Goal: Use online tool/utility: Utilize a website feature to perform a specific function

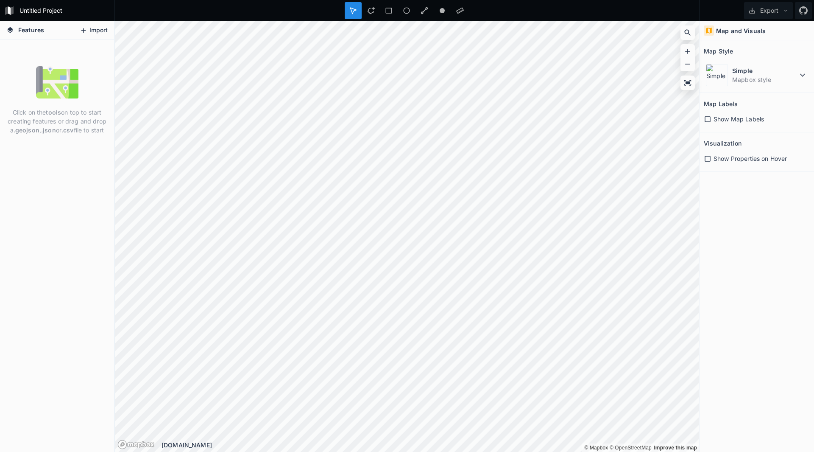
click at [89, 31] on button "Import" at bounding box center [94, 31] width 36 height 14
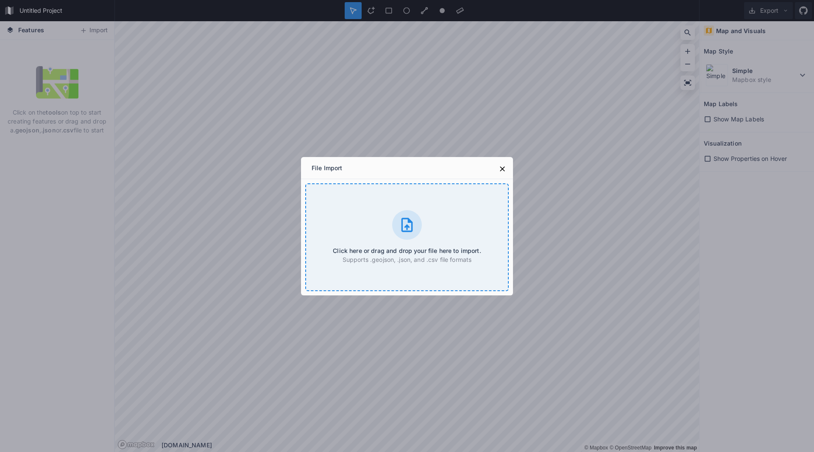
click at [367, 236] on div "Click here or drag and drop your file here to import. Supports .geojson, .json,…" at bounding box center [407, 237] width 204 height 108
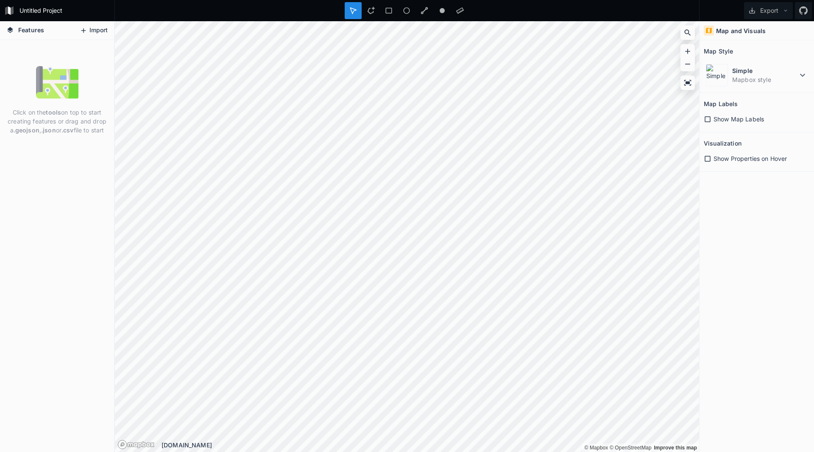
click at [87, 25] on button "Import" at bounding box center [94, 31] width 36 height 14
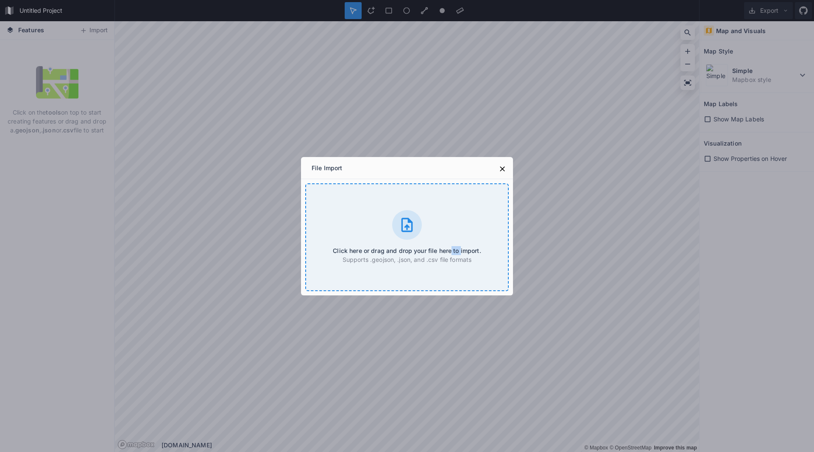
drag, startPoint x: 458, startPoint y: 243, endPoint x: 450, endPoint y: 242, distance: 7.2
click at [450, 242] on div "Click here or drag and drop your file here to import. Supports .geojson, .json,…" at bounding box center [407, 237] width 204 height 108
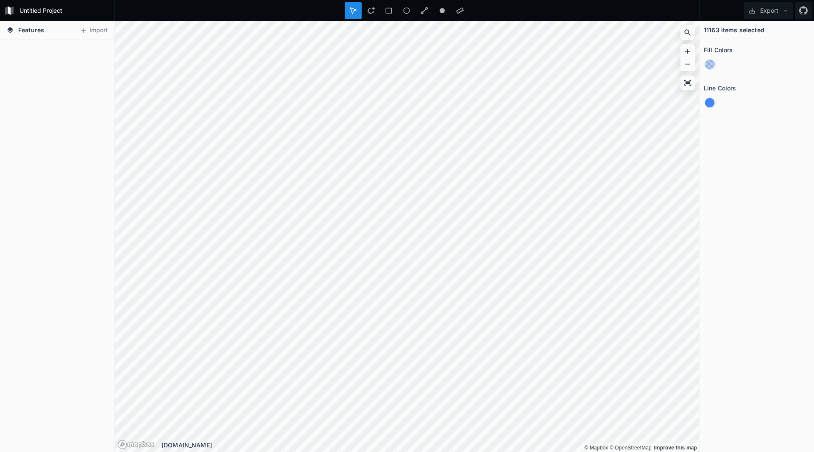
scroll to position [4625, 0]
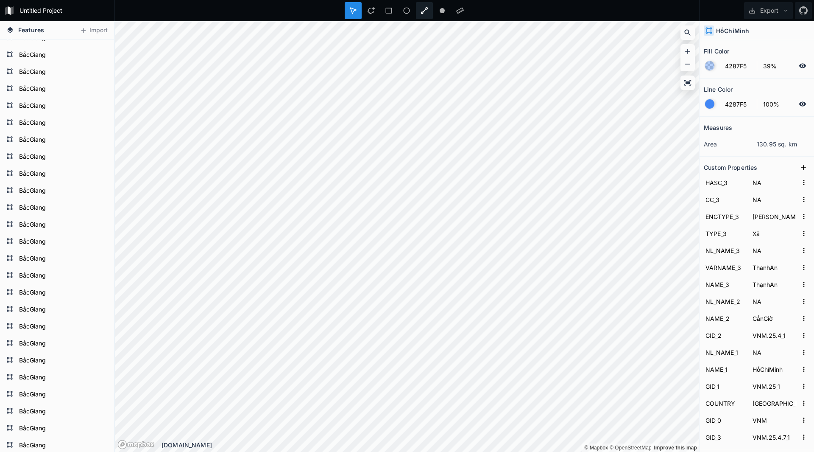
click at [422, 10] on icon at bounding box center [425, 11] width 8 height 8
click at [356, 9] on icon at bounding box center [354, 11] width 8 height 8
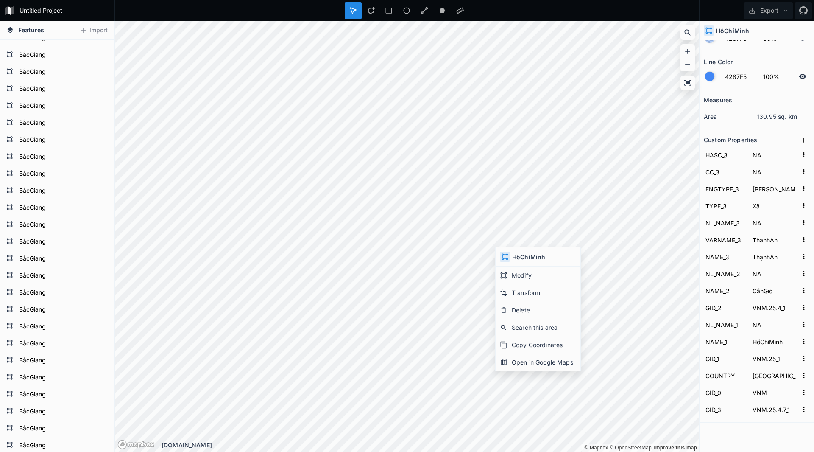
scroll to position [41, 0]
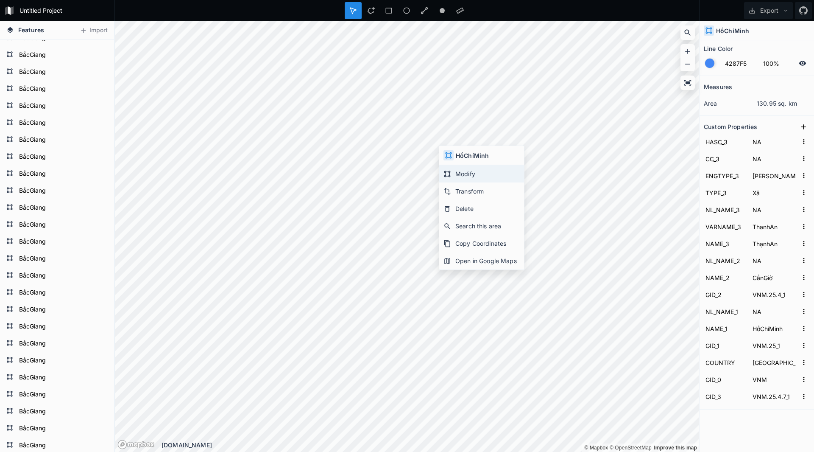
click at [459, 176] on div "Modify" at bounding box center [481, 173] width 85 height 17
type input "LongHoa"
type input "LongHoà"
type input "VNM.25.4.4_1"
type input "Townlet"
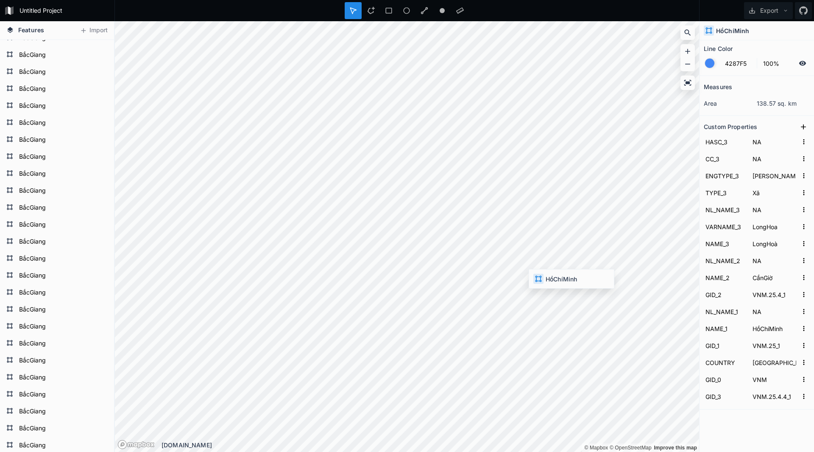
type input "Thịtrấn"
type input "CanThanh"
type input "CầnThạnh"
type input "VNM.25.4.3_1"
click at [190, 448] on div "[DOMAIN_NAME]" at bounding box center [431, 444] width 538 height 9
